Goal: Find specific page/section: Find specific page/section

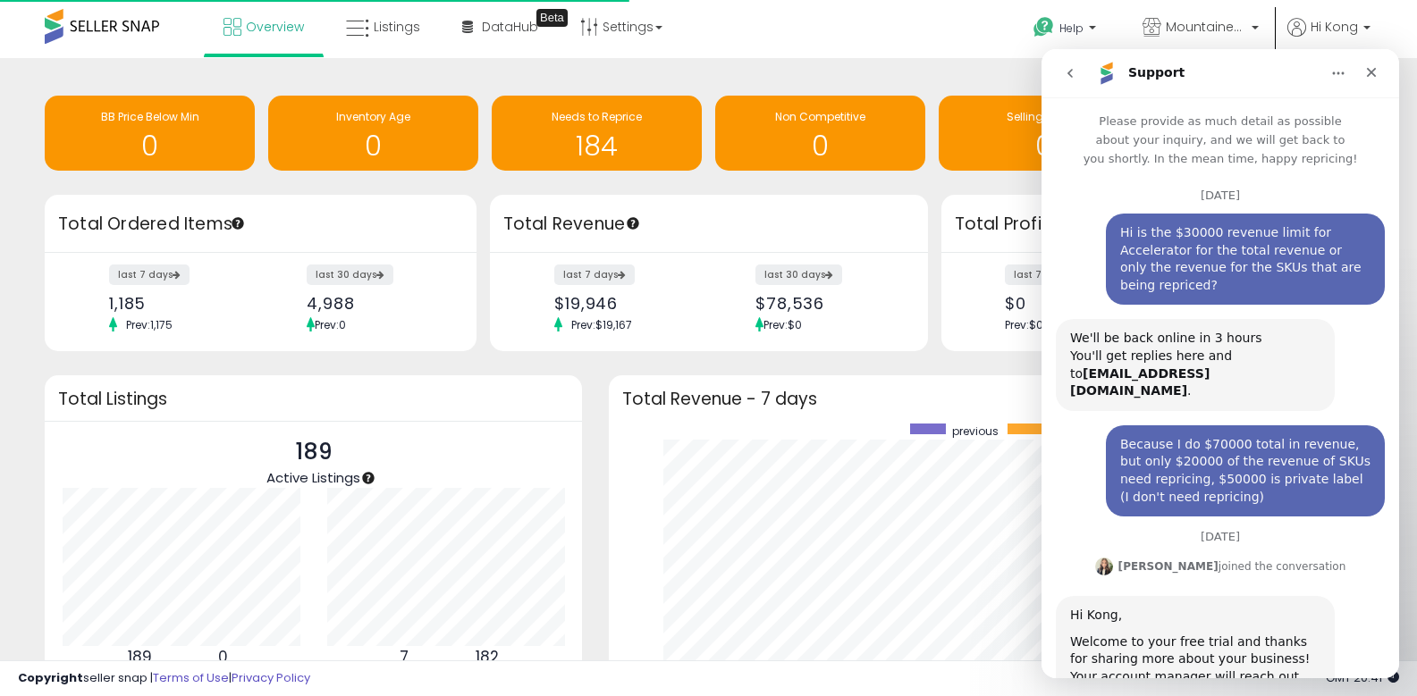
scroll to position [3, 0]
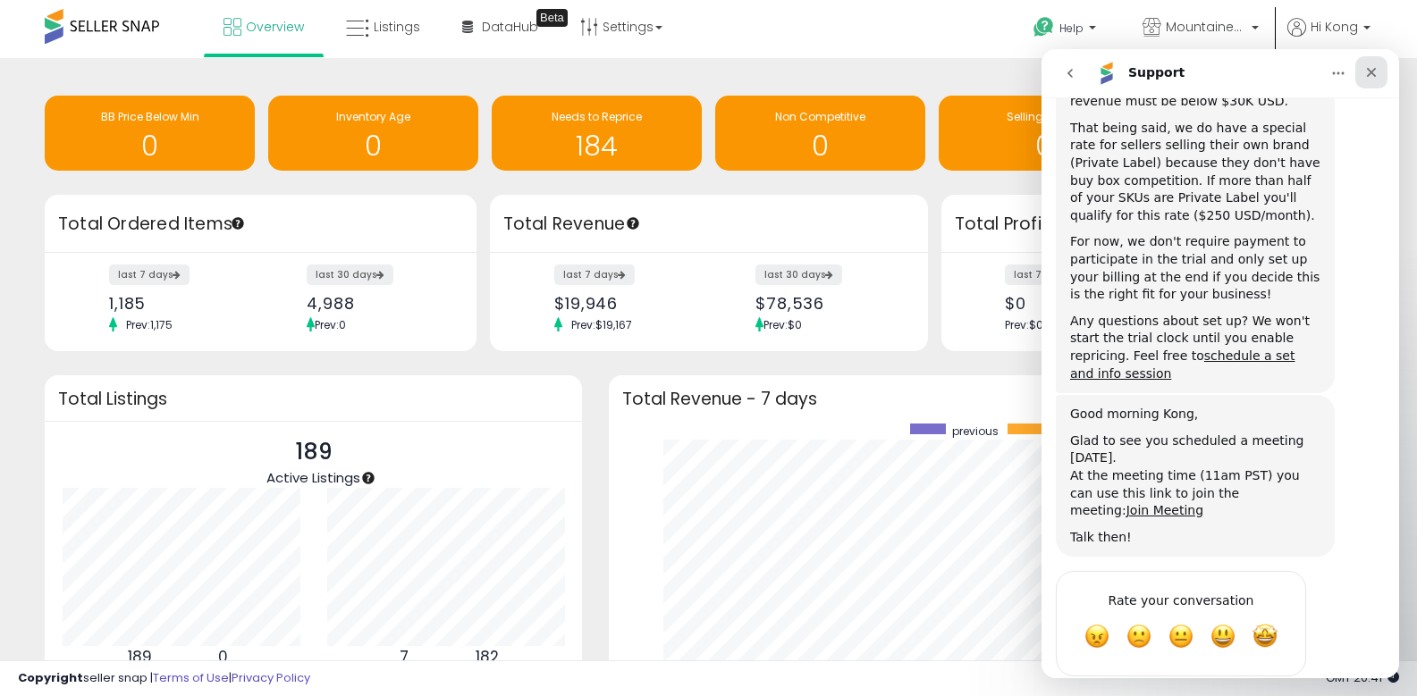
click at [1368, 69] on icon "Close" at bounding box center [1372, 73] width 10 height 10
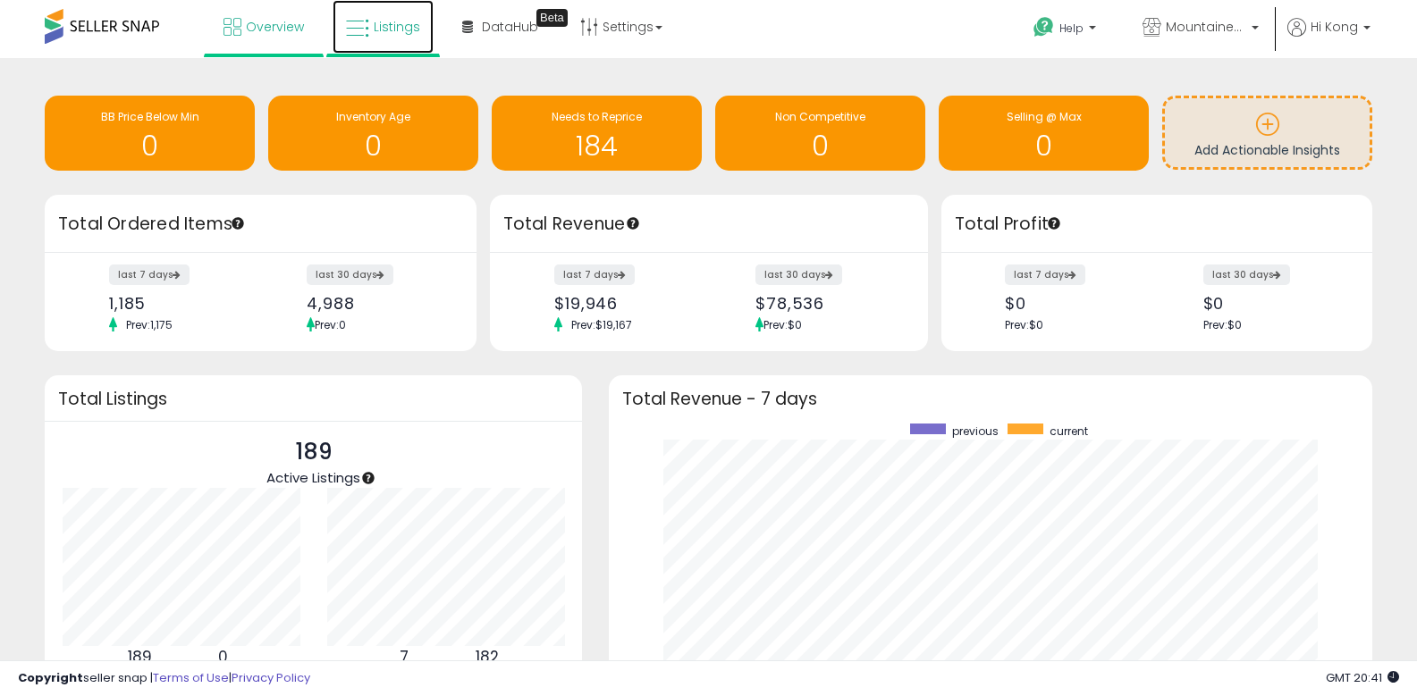
click at [399, 35] on span "Listings" at bounding box center [397, 27] width 46 height 18
